Goal: Check status: Check status

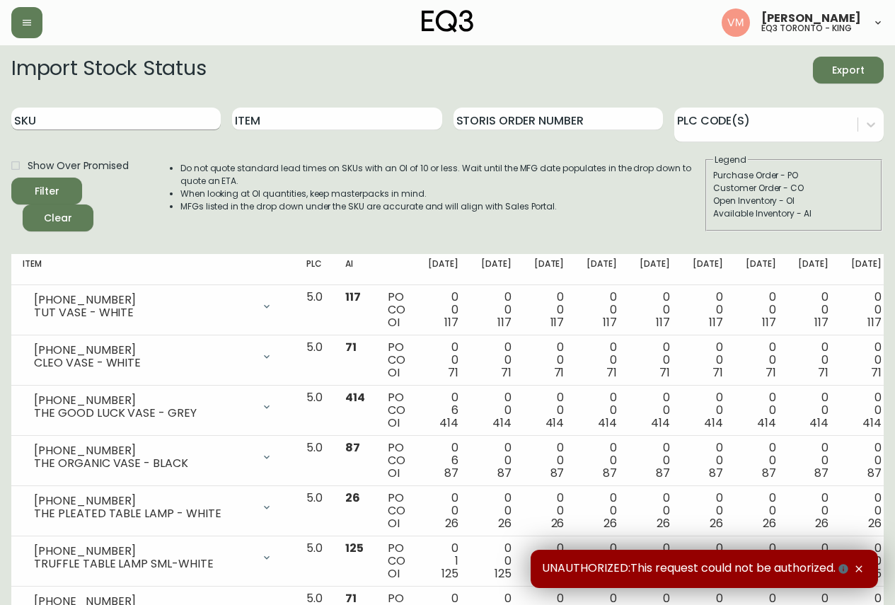
click at [178, 110] on input "SKU" at bounding box center [115, 119] width 209 height 23
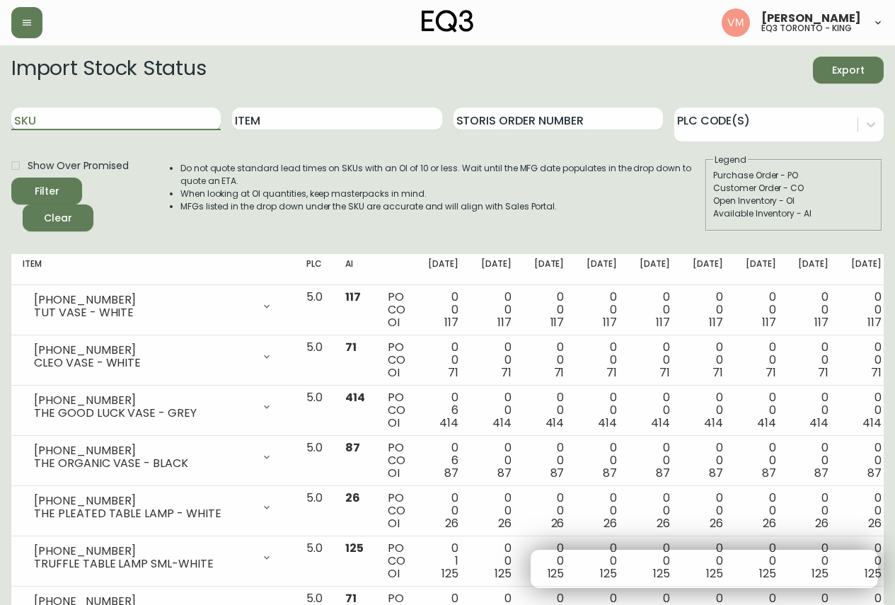
paste input "[PHONE_NUMBER]"
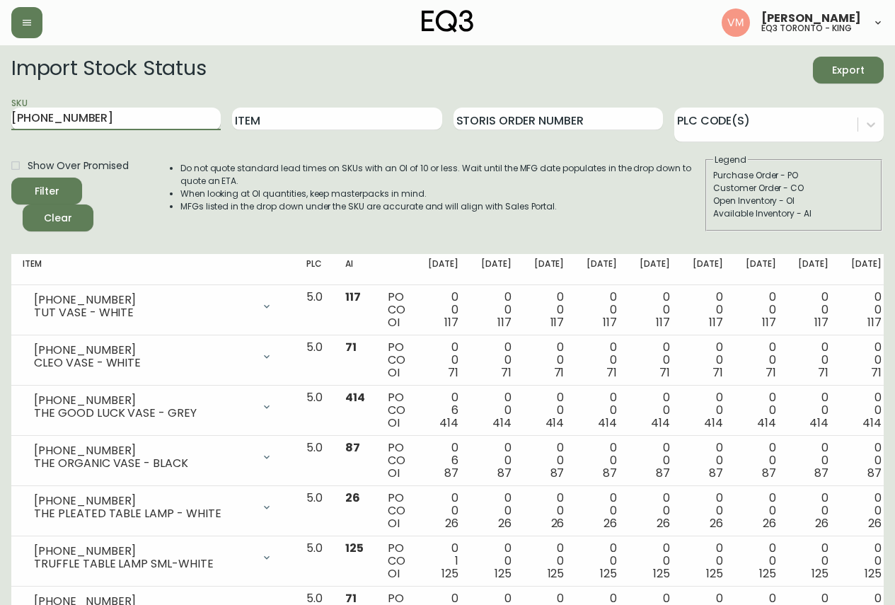
type input "[PHONE_NUMBER]"
click at [11, 178] on button "Filter" at bounding box center [46, 191] width 71 height 27
